Goal: Information Seeking & Learning: Understand process/instructions

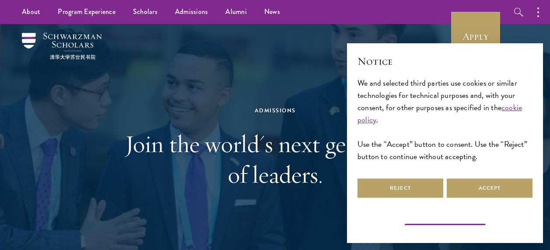
click at [435, 219] on button "Learn more and customize" at bounding box center [445, 221] width 86 height 11
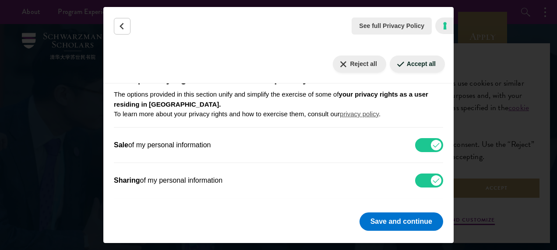
scroll to position [119, 0]
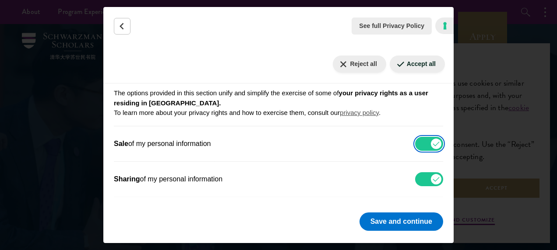
click at [415, 144] on input "Sale of my personal information" at bounding box center [429, 144] width 28 height 14
checkbox input "false"
click at [415, 177] on input "Sharing of my personal information" at bounding box center [429, 179] width 28 height 14
checkbox input "false"
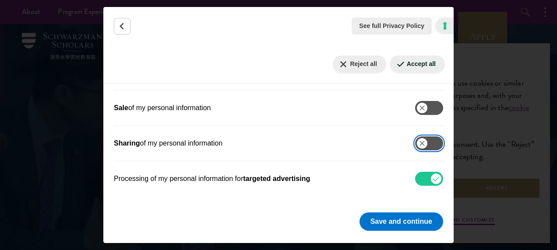
scroll to position [172, 0]
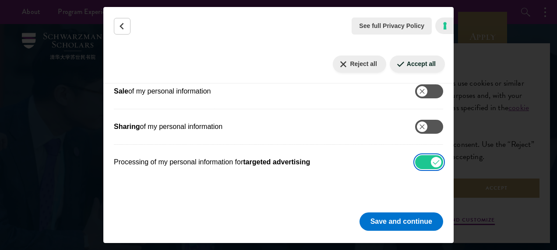
click at [415, 161] on input "Processing of my personal information for targeted advertising" at bounding box center [429, 162] width 28 height 14
checkbox input "false"
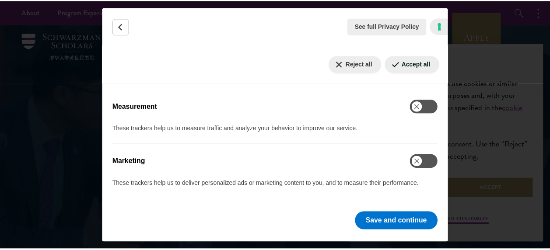
scroll to position [546, 0]
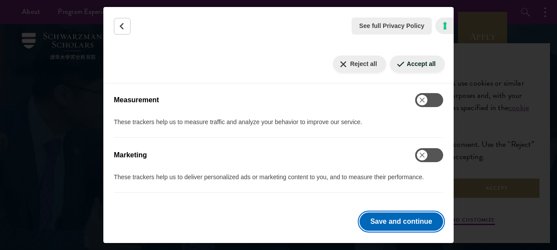
click at [392, 219] on button "Save and continue" at bounding box center [401, 222] width 84 height 18
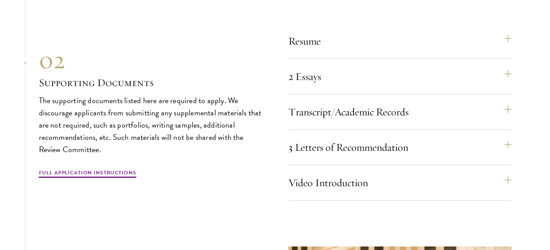
scroll to position [2887, 0]
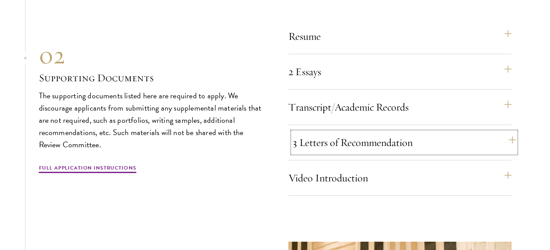
click at [325, 153] on button "3 Letters of Recommendation" at bounding box center [404, 142] width 223 height 21
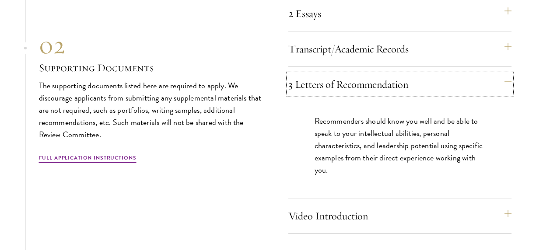
scroll to position [2968, 0]
